Goal: Task Accomplishment & Management: Complete application form

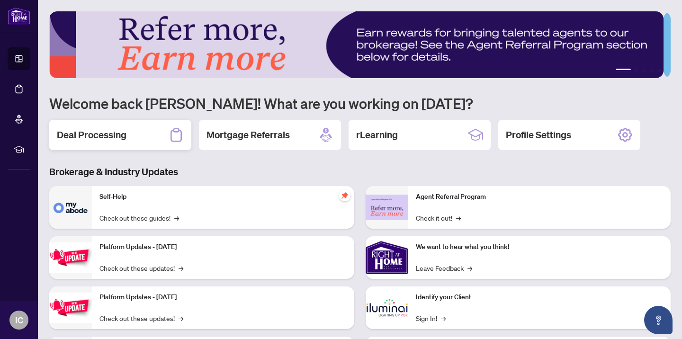
click at [100, 134] on h2 "Deal Processing" at bounding box center [92, 134] width 70 height 13
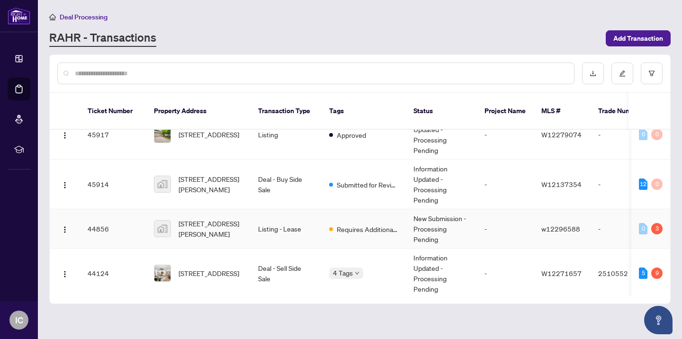
scroll to position [171, 0]
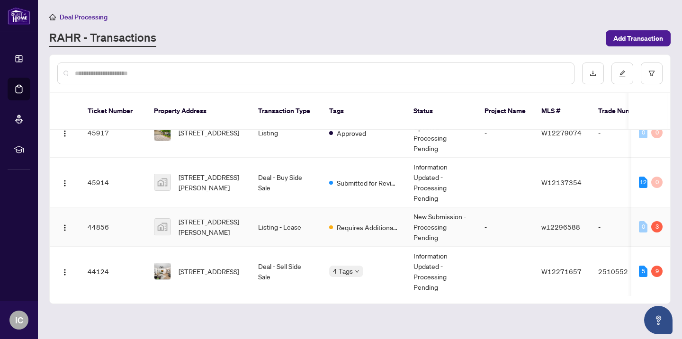
click at [183, 217] on span "[STREET_ADDRESS][PERSON_NAME]" at bounding box center [210, 226] width 64 height 21
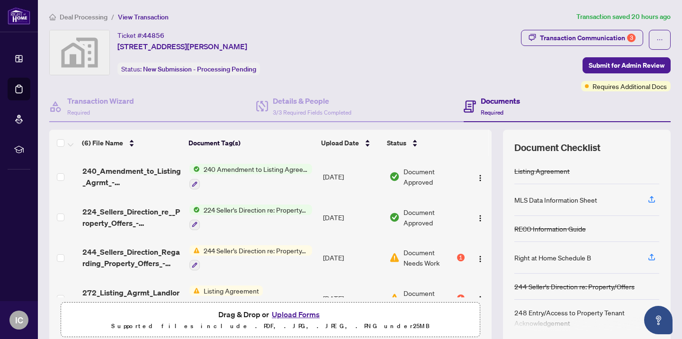
click at [285, 316] on button "Upload Forms" at bounding box center [295, 314] width 53 height 12
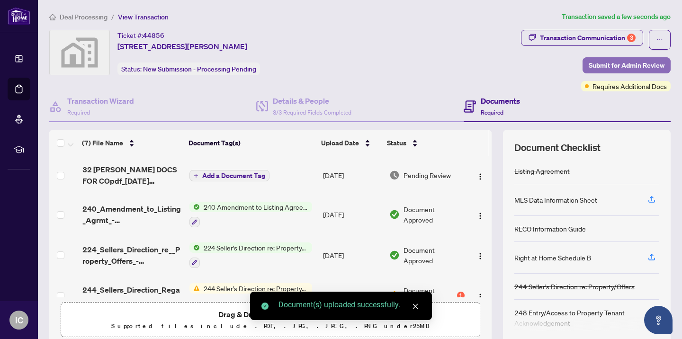
click at [596, 66] on span "Submit for Admin Review" at bounding box center [626, 65] width 76 height 15
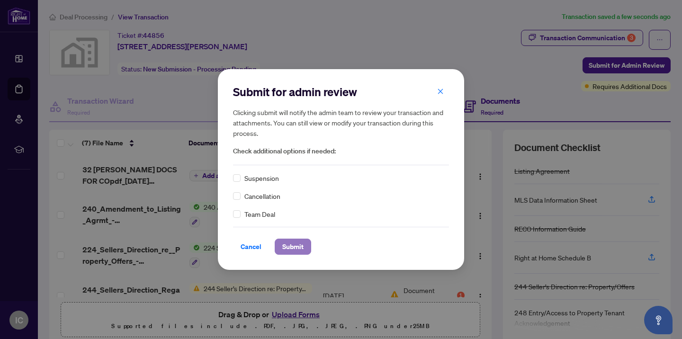
click at [293, 247] on span "Submit" at bounding box center [292, 246] width 21 height 15
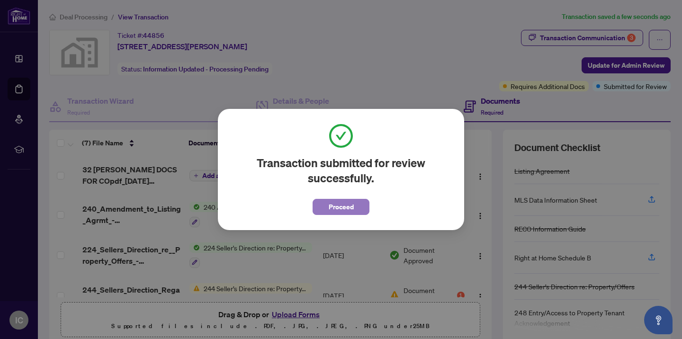
click at [335, 208] on span "Proceed" at bounding box center [341, 206] width 25 height 15
